Goal: Task Accomplishment & Management: Manage account settings

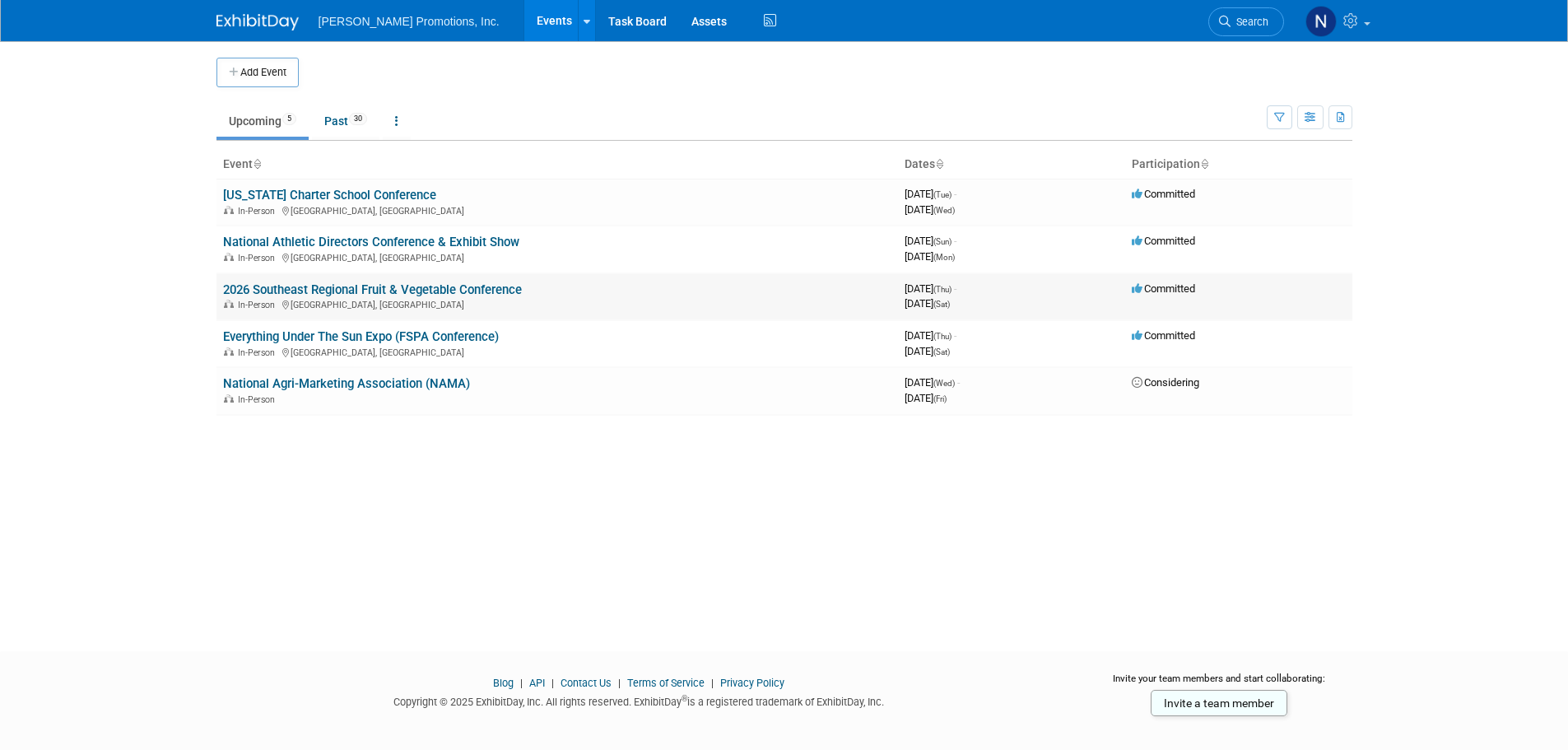
click at [429, 286] on link "2026 Southeast Regional Fruit & Vegetable Conference" at bounding box center [372, 289] width 299 height 15
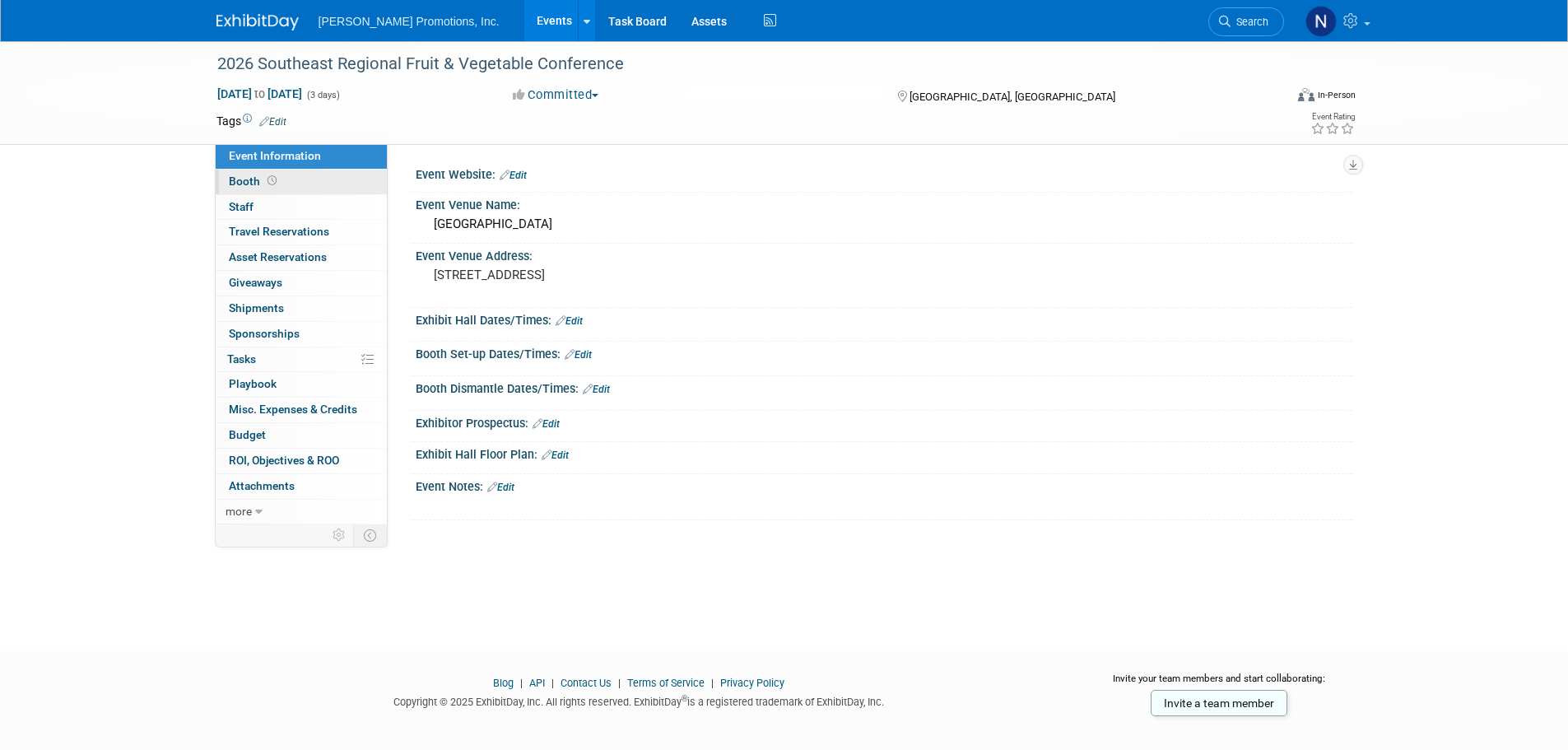
click at [243, 181] on span "Booth" at bounding box center [254, 181] width 51 height 13
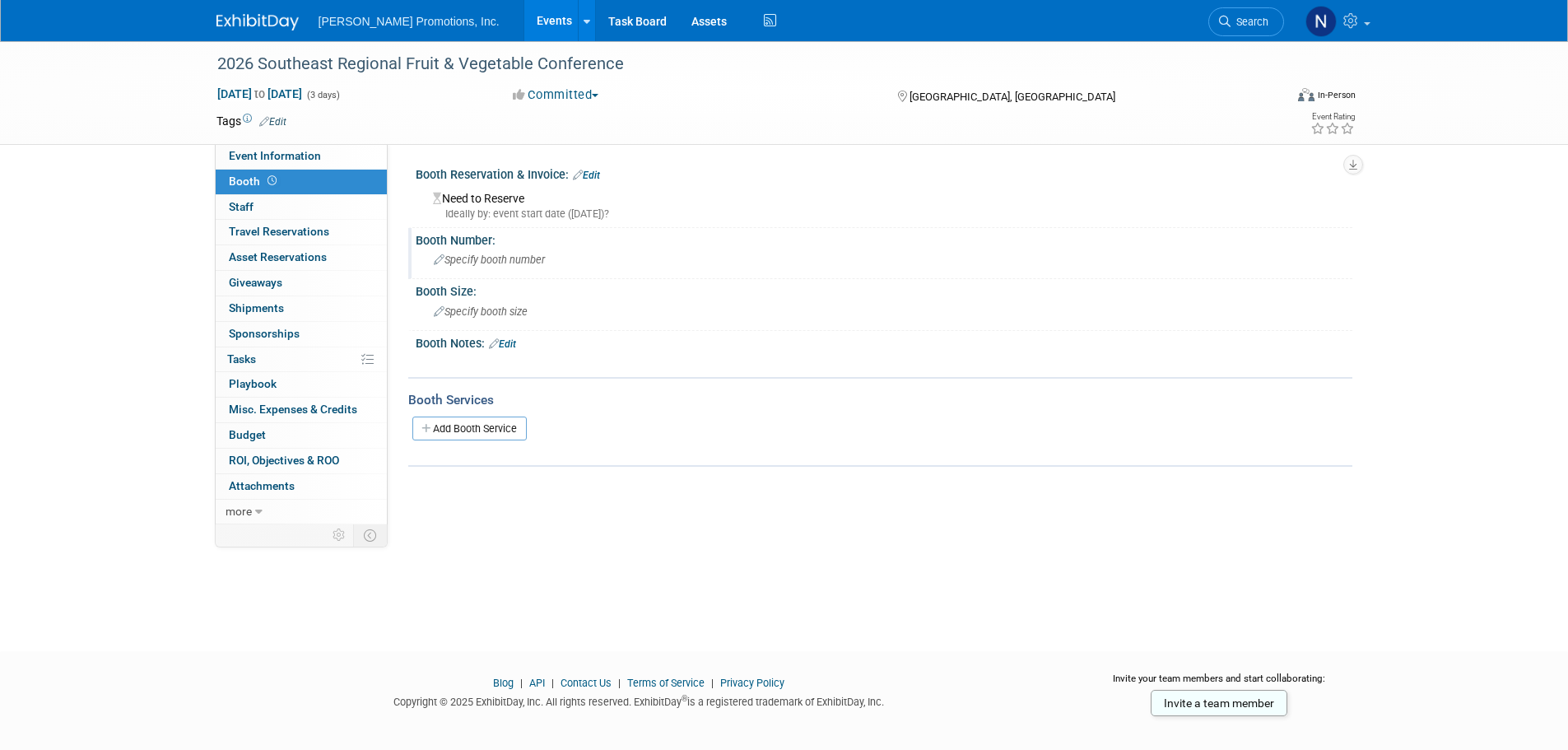
click at [561, 261] on div "Specify booth number" at bounding box center [884, 260] width 913 height 26
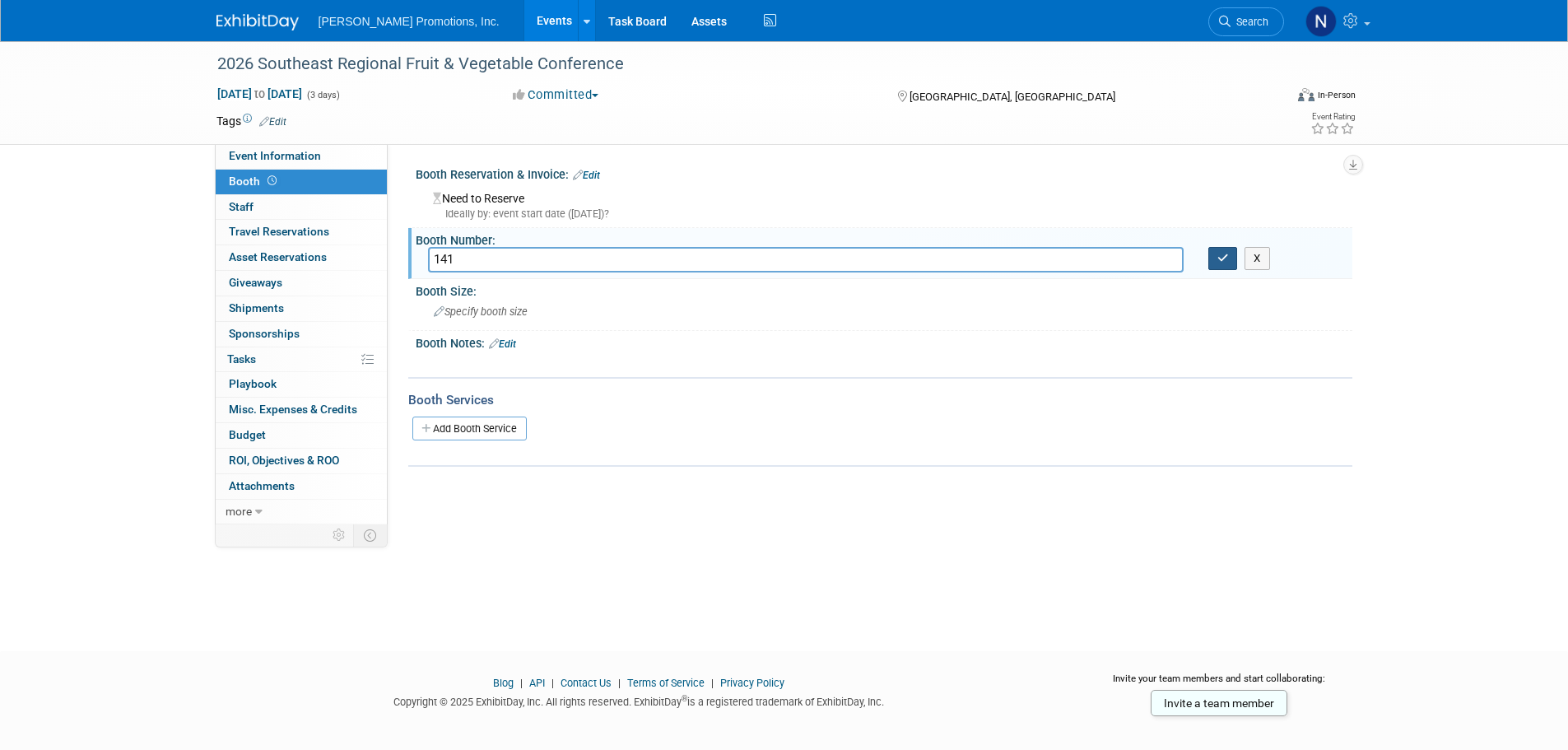
type input "141"
click at [1220, 252] on icon "button" at bounding box center [1223, 258] width 11 height 11
